Goal: Task Accomplishment & Management: Use online tool/utility

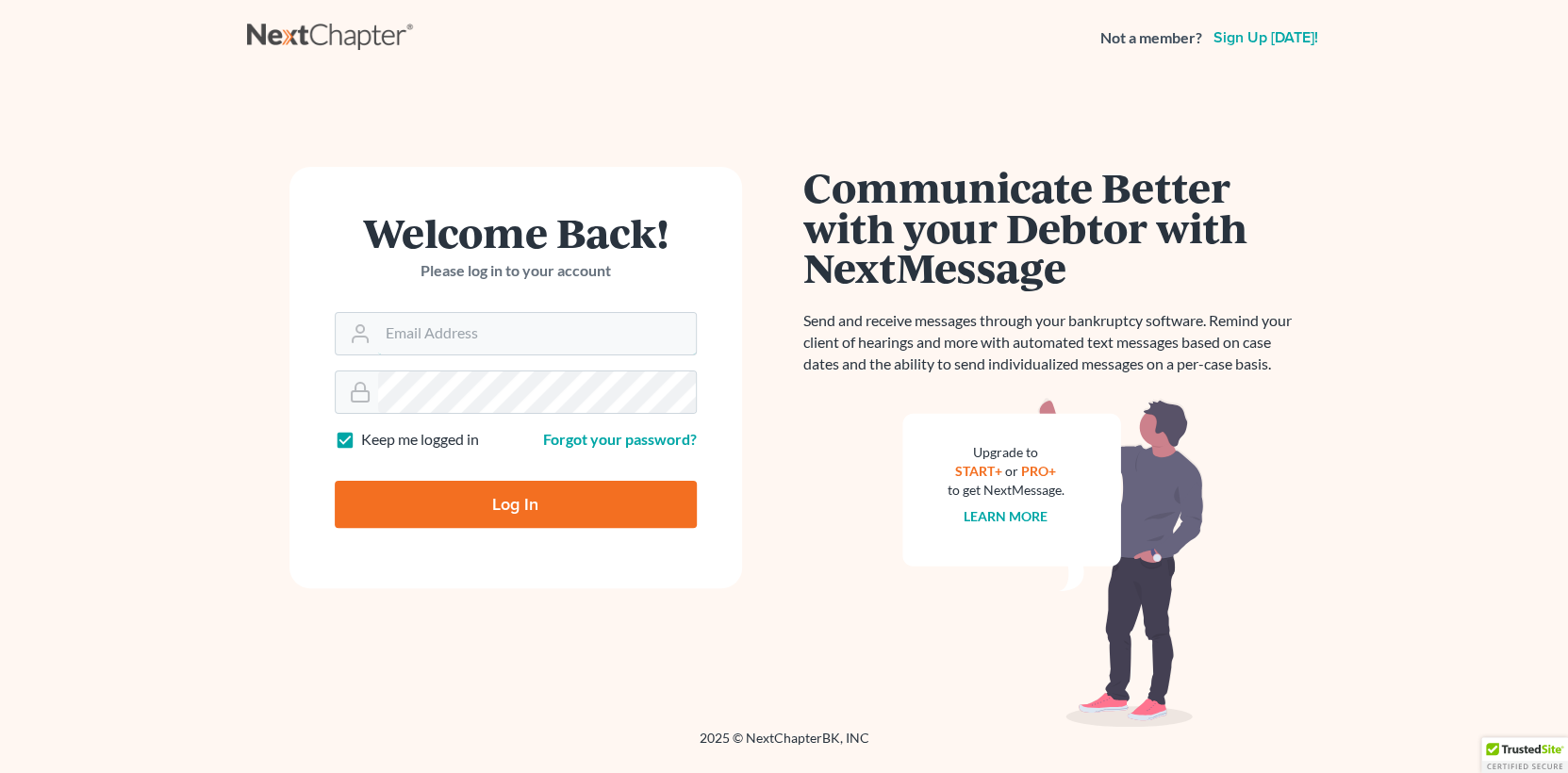
type input "stacy.steele@nixonlaw.com"
click at [484, 502] on input "Log In" at bounding box center [516, 505] width 362 height 47
type input "Thinking..."
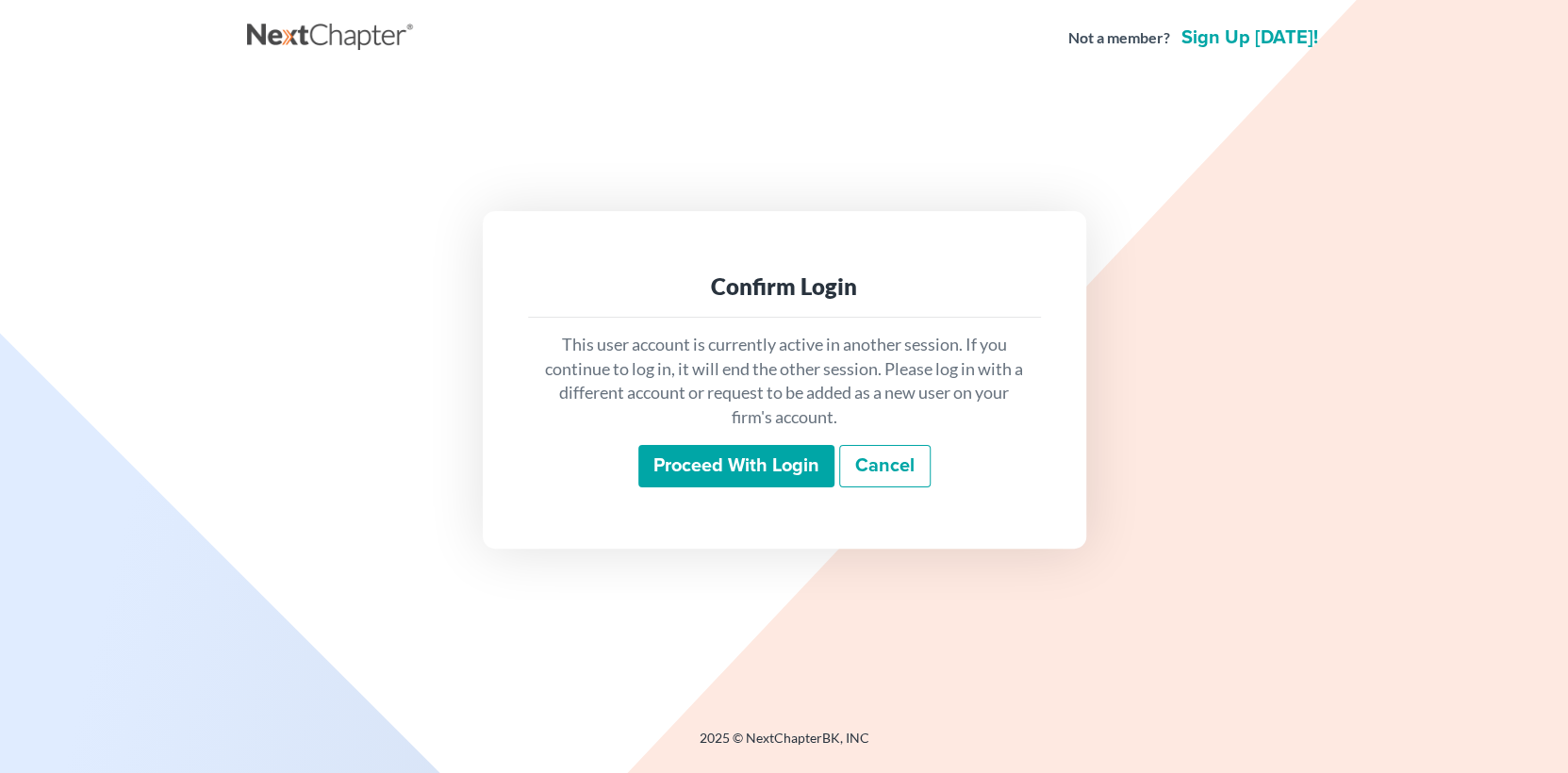
click at [737, 464] on input "Proceed with login" at bounding box center [736, 467] width 196 height 43
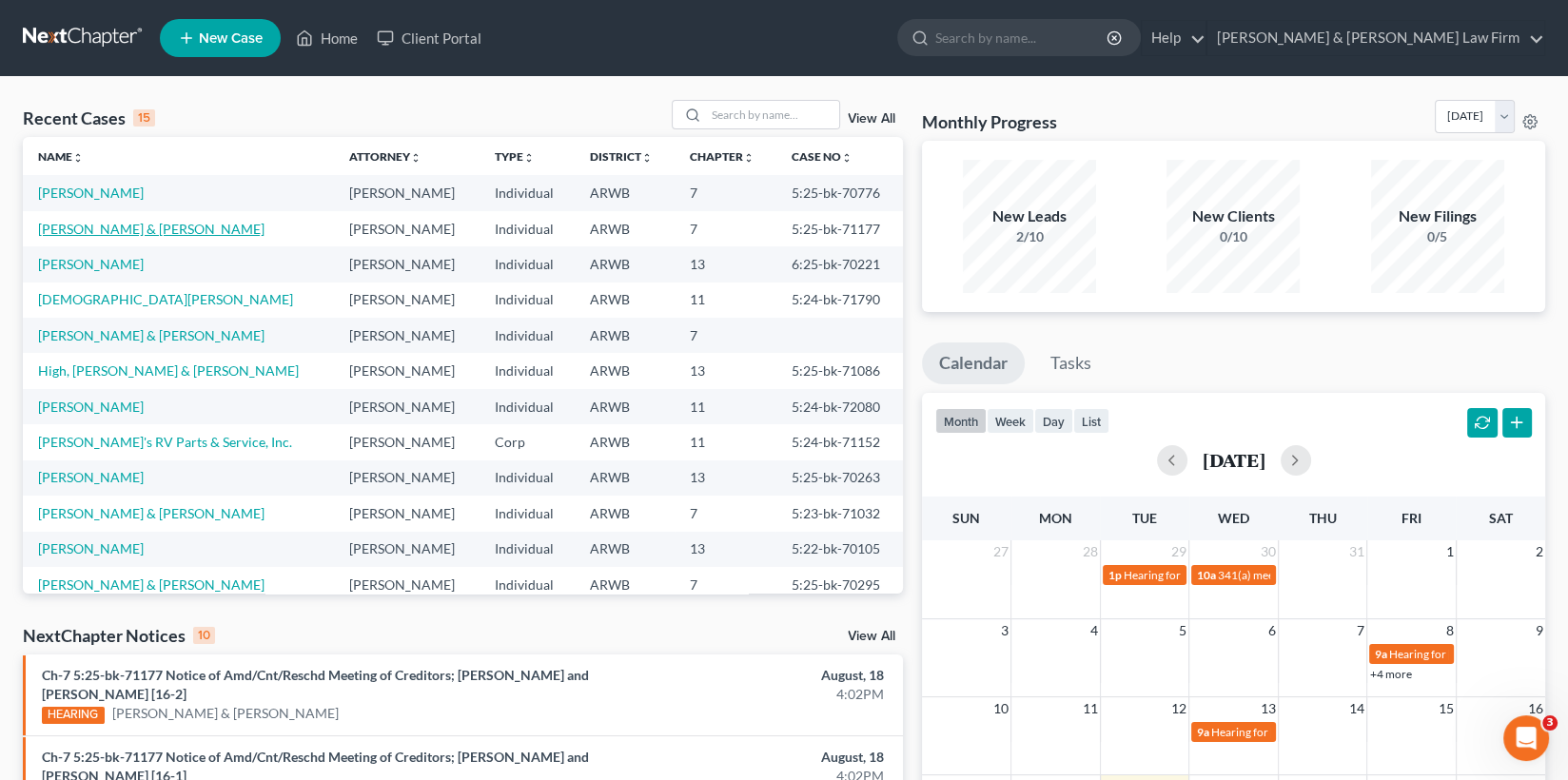
click at [91, 229] on link "[PERSON_NAME] & [PERSON_NAME]" at bounding box center [151, 229] width 227 height 16
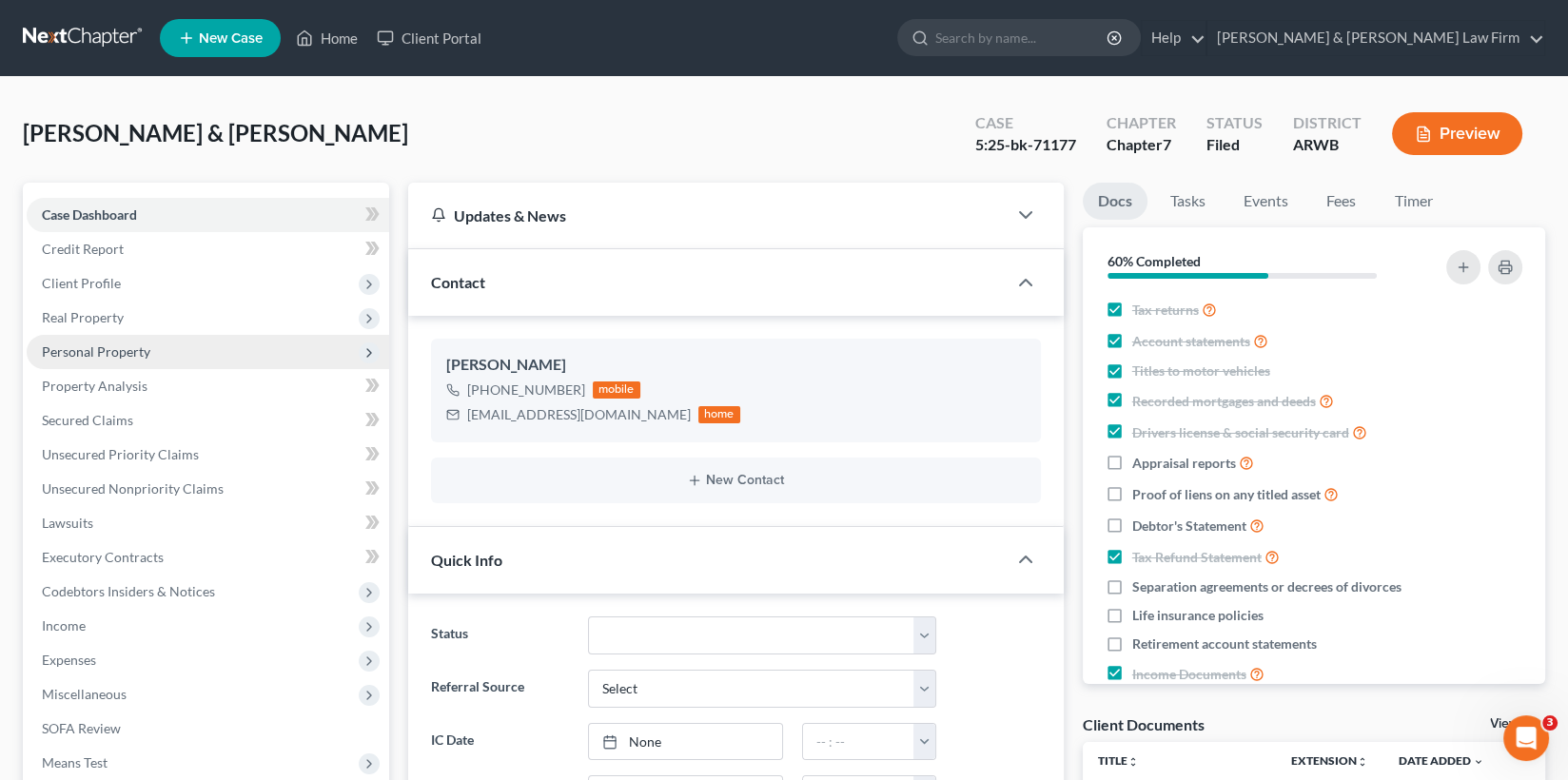
click at [91, 354] on span "Personal Property" at bounding box center [96, 351] width 109 height 16
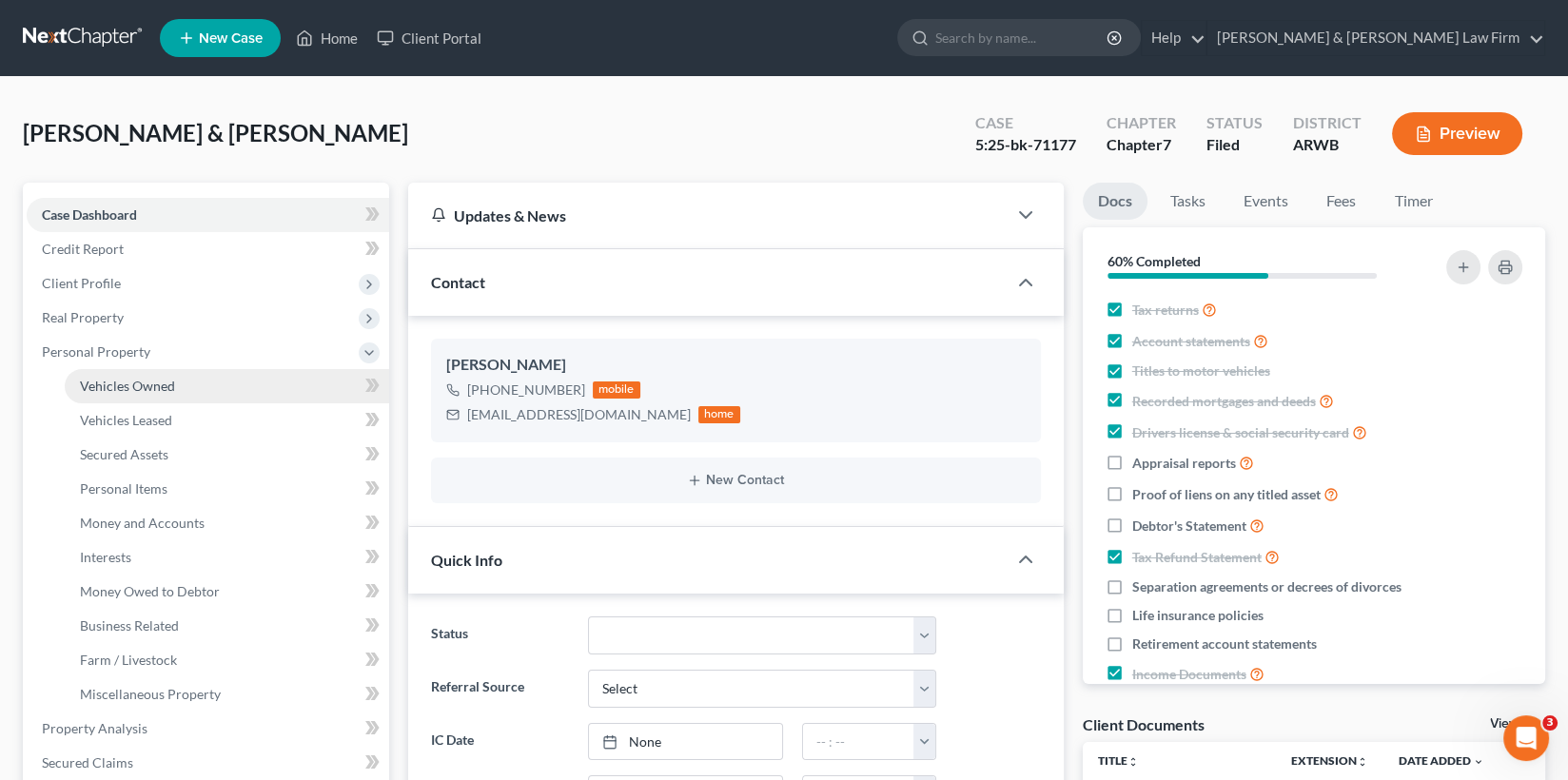
click at [136, 382] on span "Vehicles Owned" at bounding box center [128, 386] width 95 height 16
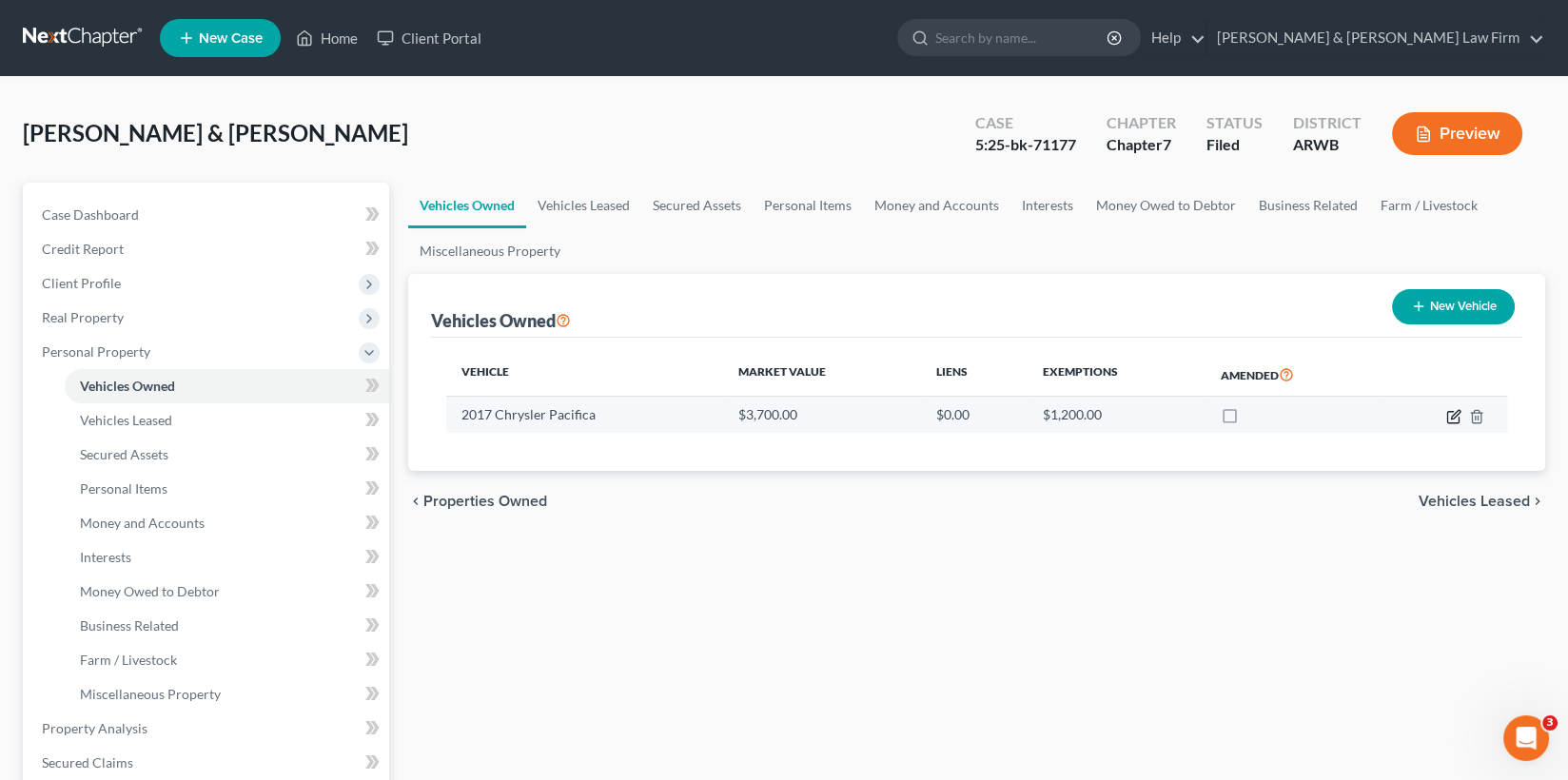
click at [1453, 414] on icon "button" at bounding box center [1456, 414] width 9 height 9
select select "0"
select select "9"
select select "3"
select select "2"
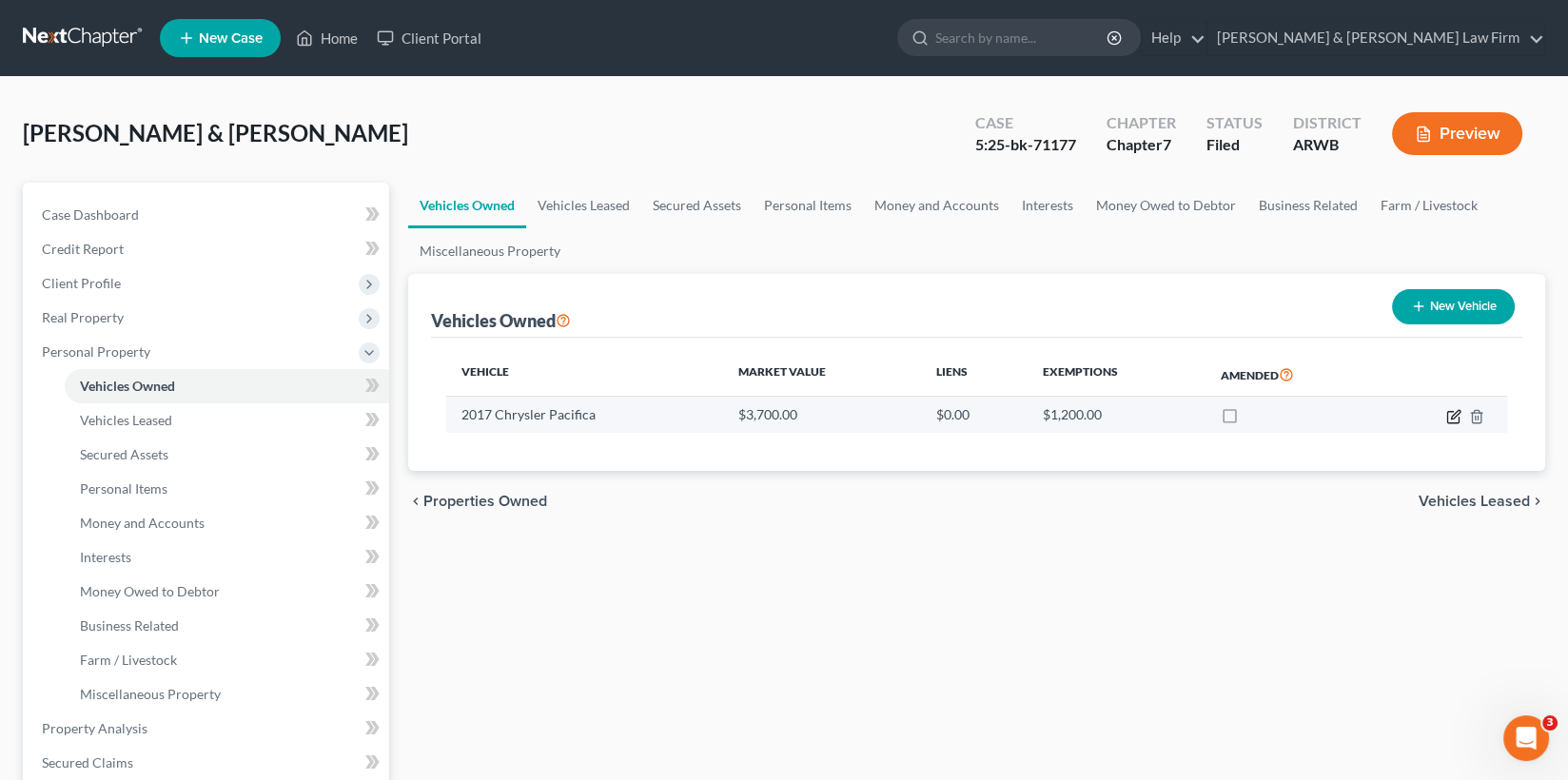
select select "2"
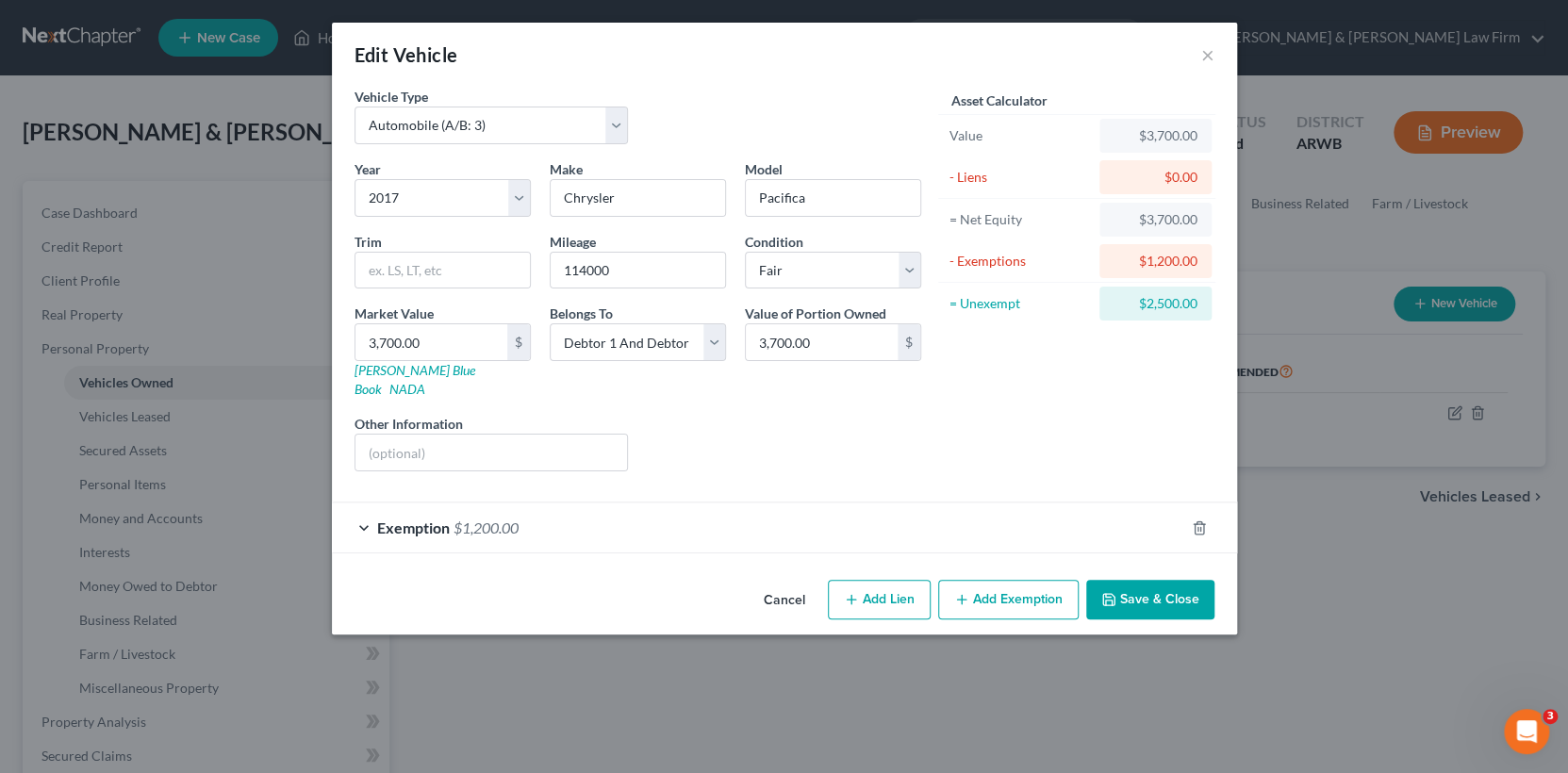
click at [826, 511] on div "Exemption $1,200.00" at bounding box center [758, 528] width 852 height 50
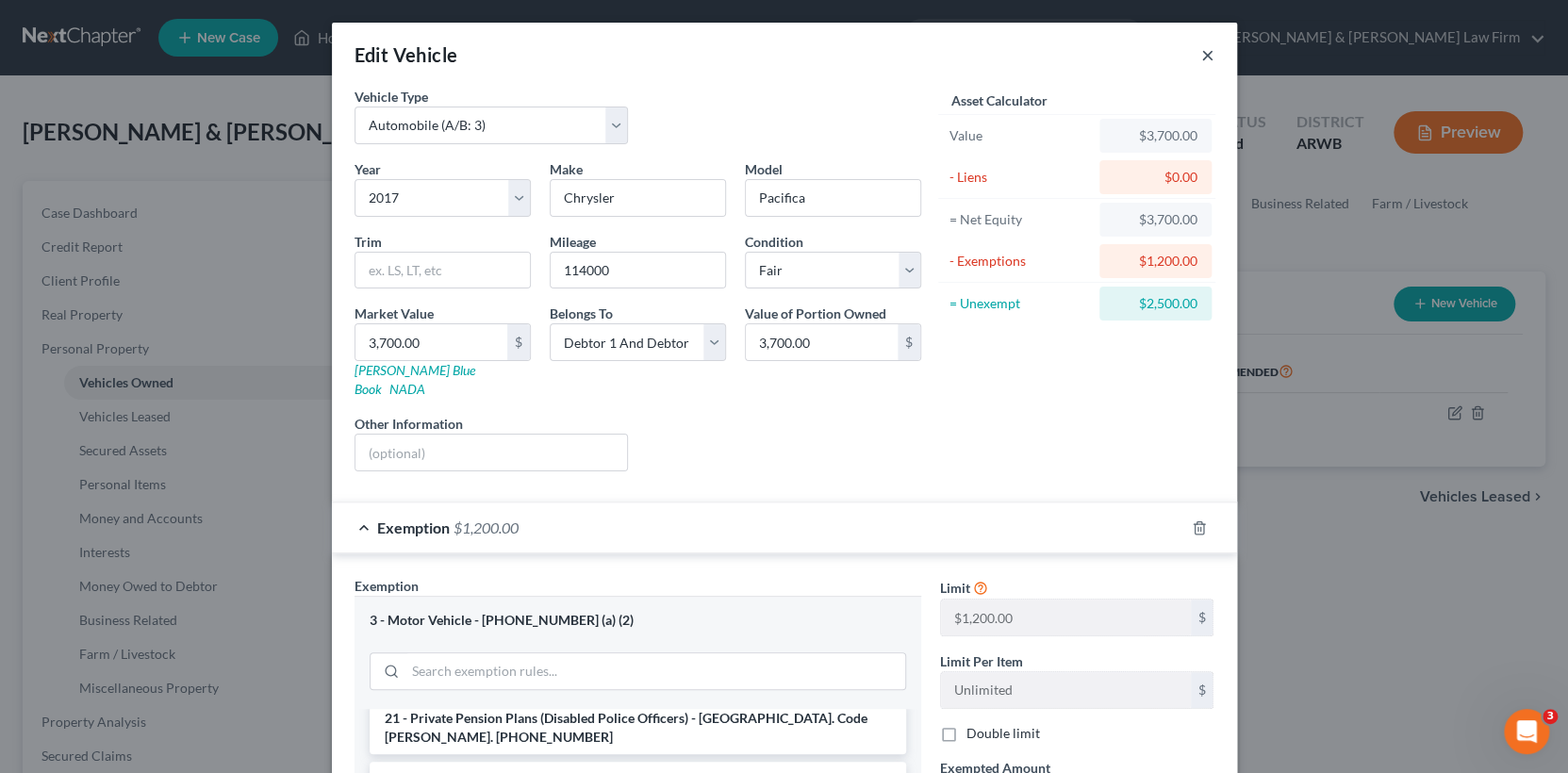
click at [1202, 56] on button "×" at bounding box center [1208, 55] width 13 height 23
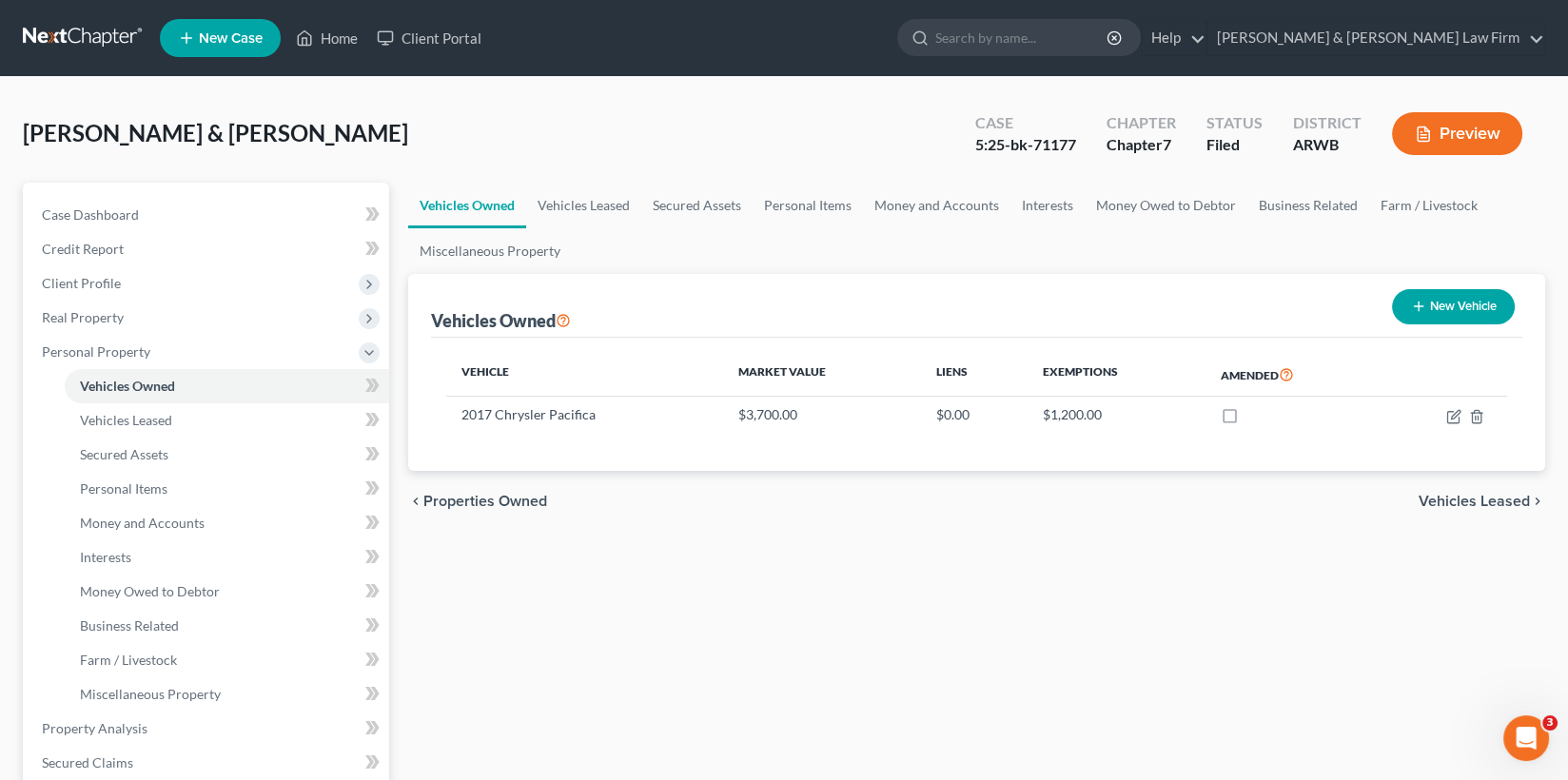
click at [1442, 137] on button "Preview" at bounding box center [1457, 133] width 131 height 43
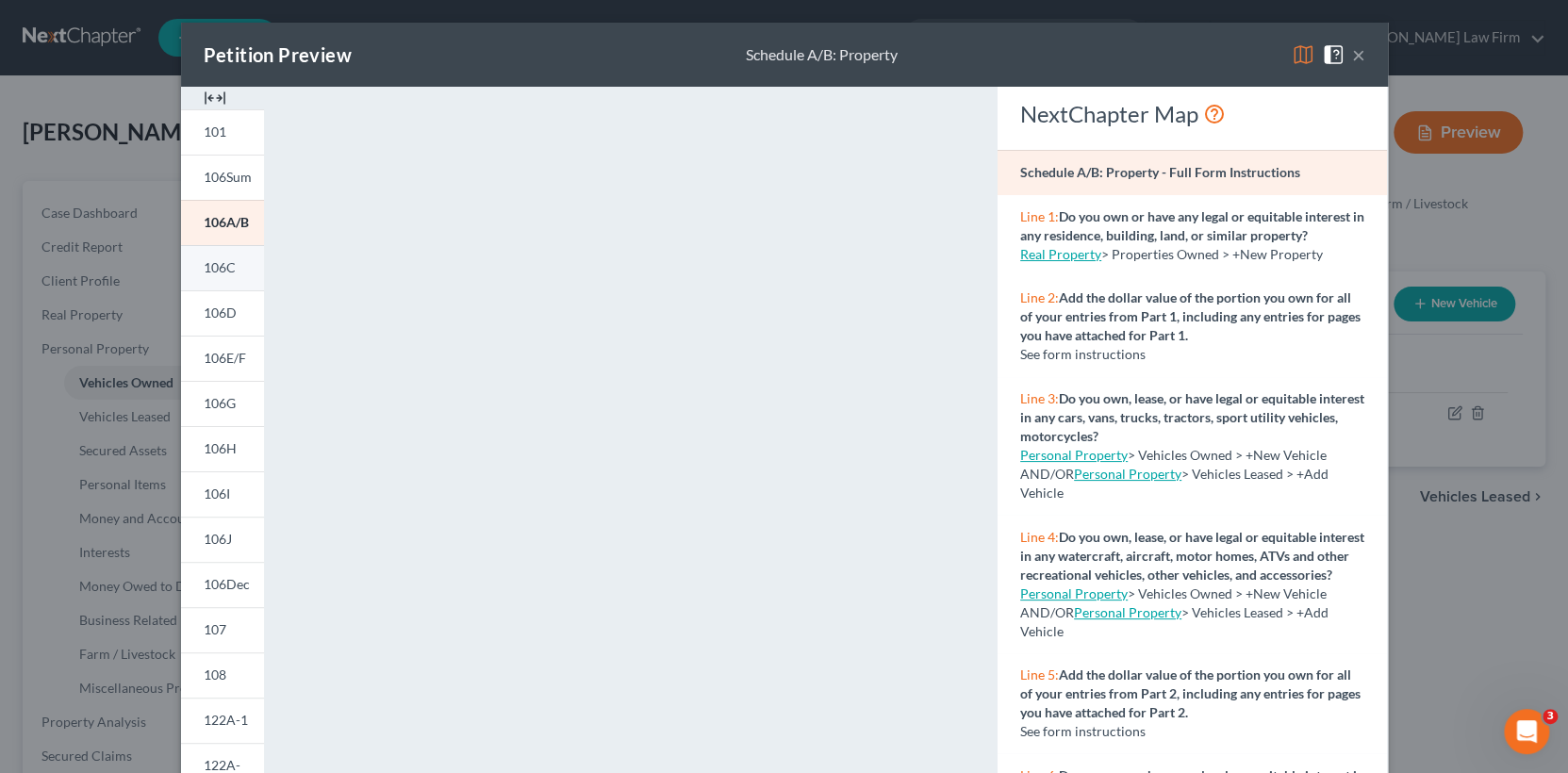
click at [219, 267] on span "106C" at bounding box center [220, 267] width 32 height 16
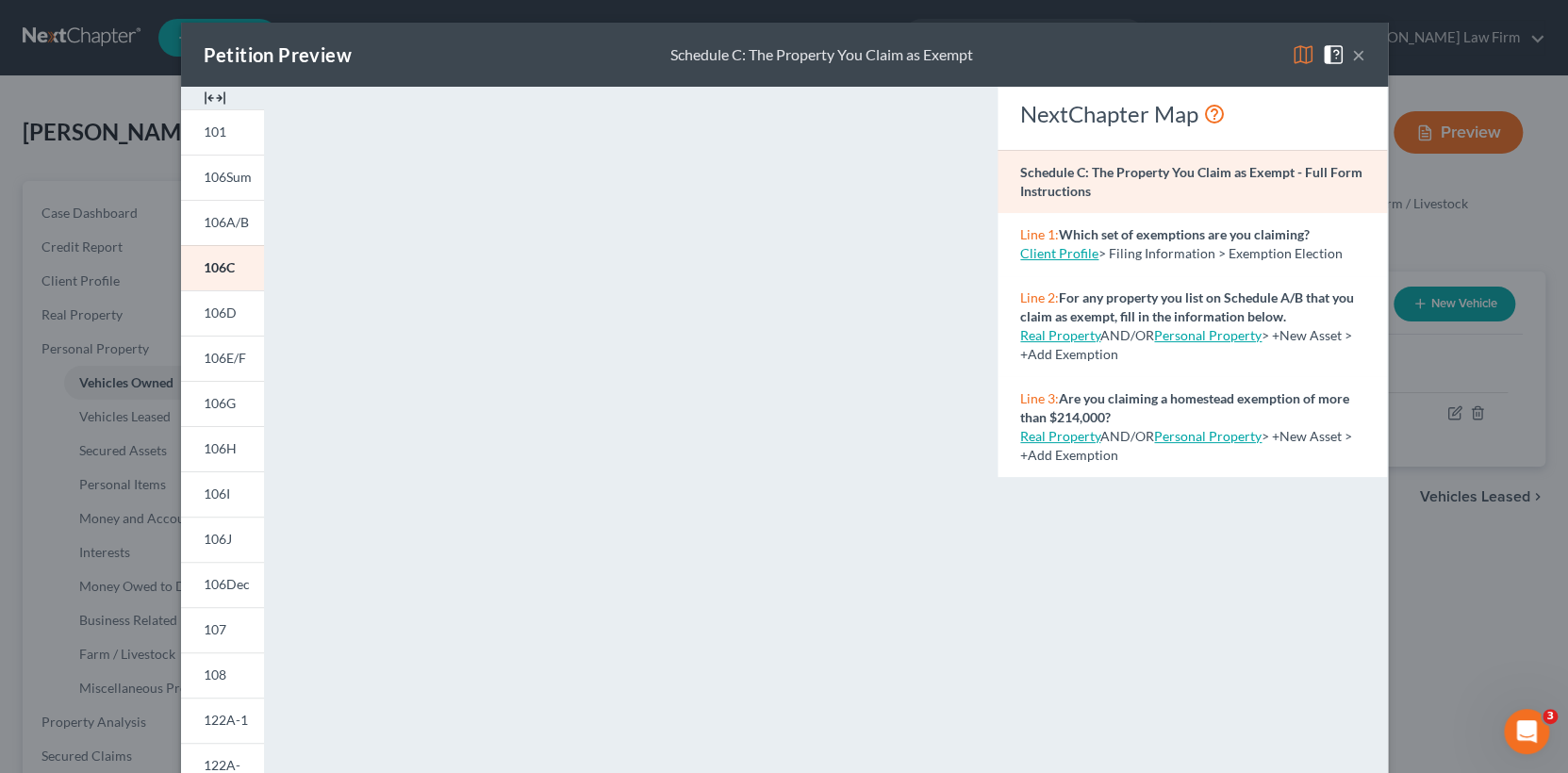
click at [1353, 51] on button "×" at bounding box center [1359, 55] width 13 height 23
